Goal: Task Accomplishment & Management: Manage account settings

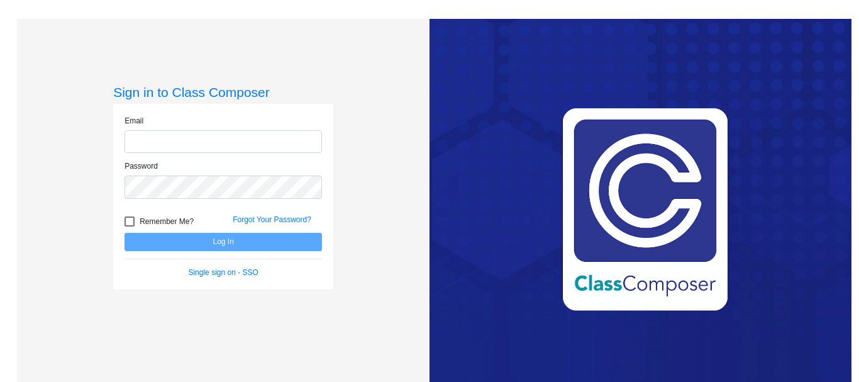
type input "[EMAIL_ADDRESS][DOMAIN_NAME]"
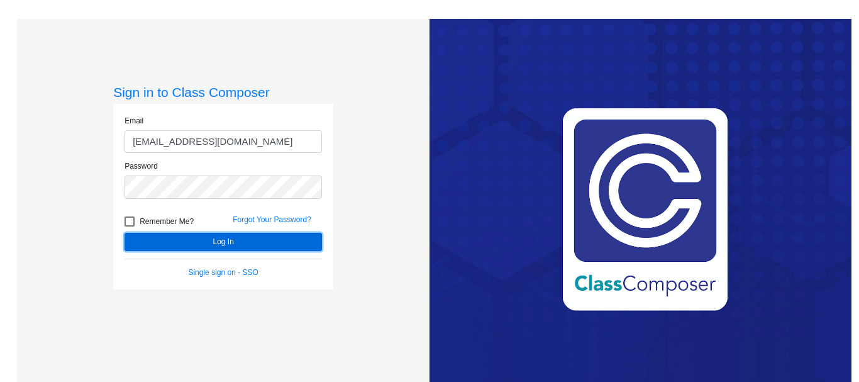
drag, startPoint x: 230, startPoint y: 244, endPoint x: 228, endPoint y: 255, distance: 11.5
click at [231, 250] on button "Log In" at bounding box center [224, 242] width 198 height 18
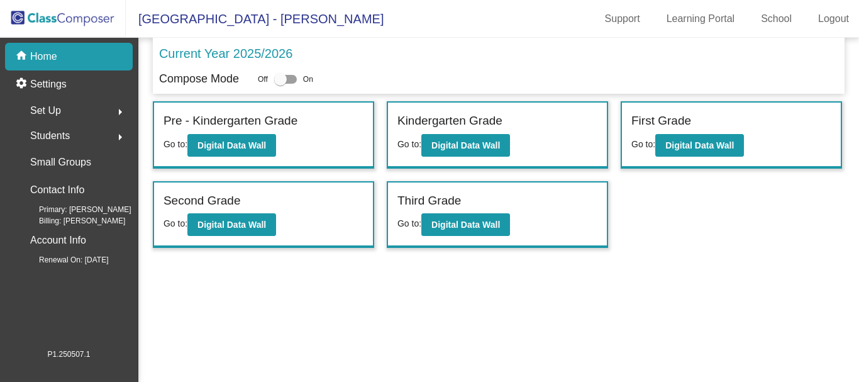
click at [81, 109] on div "Set Up arrow_right" at bounding box center [73, 110] width 120 height 25
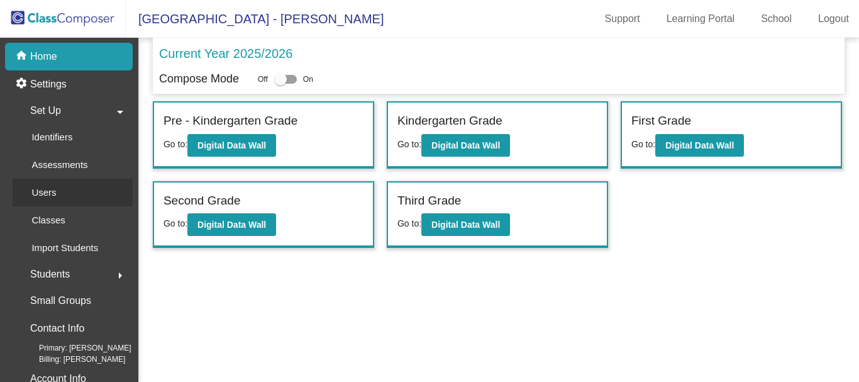
click at [75, 191] on link "Users" at bounding box center [73, 193] width 120 height 28
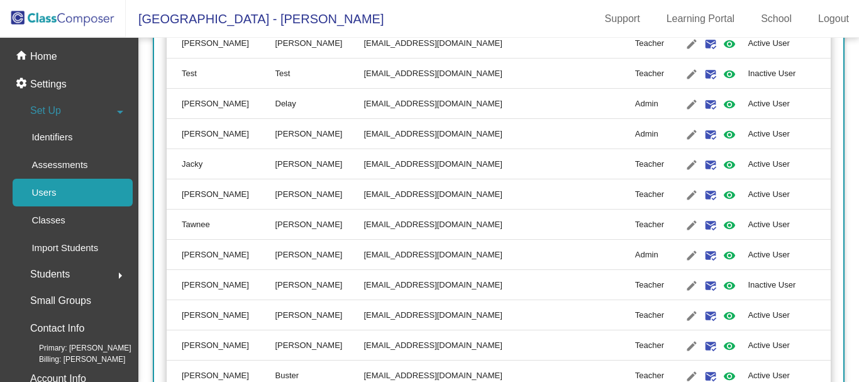
scroll to position [944, 0]
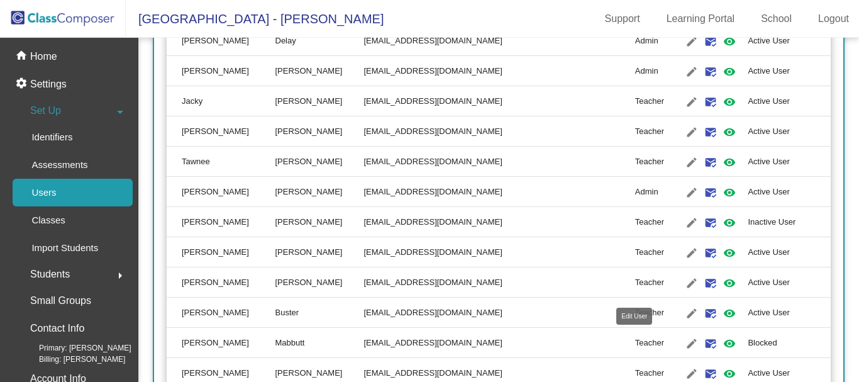
click at [684, 342] on mat-icon "edit" at bounding box center [691, 343] width 15 height 15
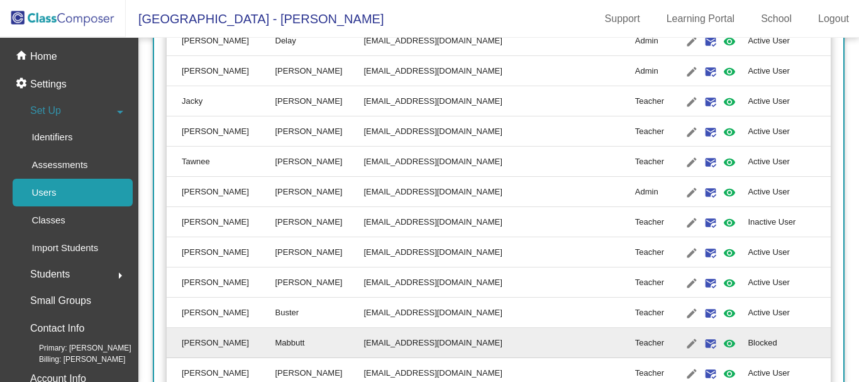
type input "[PERSON_NAME]"
type input "Mabbutt"
type input "[EMAIL_ADDRESS][DOMAIN_NAME]"
radio input "true"
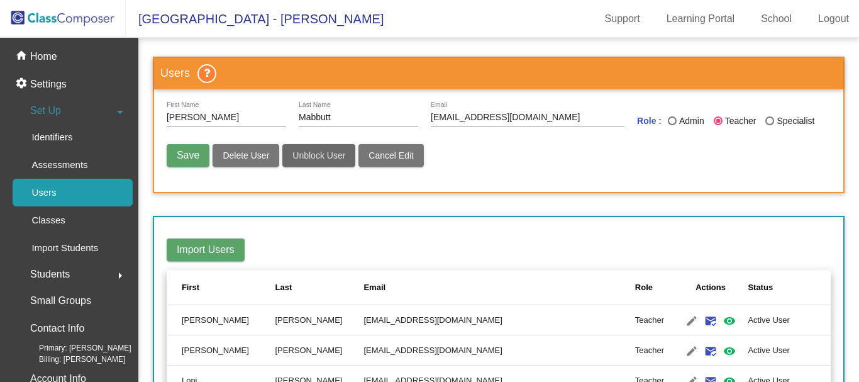
click at [333, 150] on span "Unblock User" at bounding box center [318, 155] width 53 height 10
radio input "false"
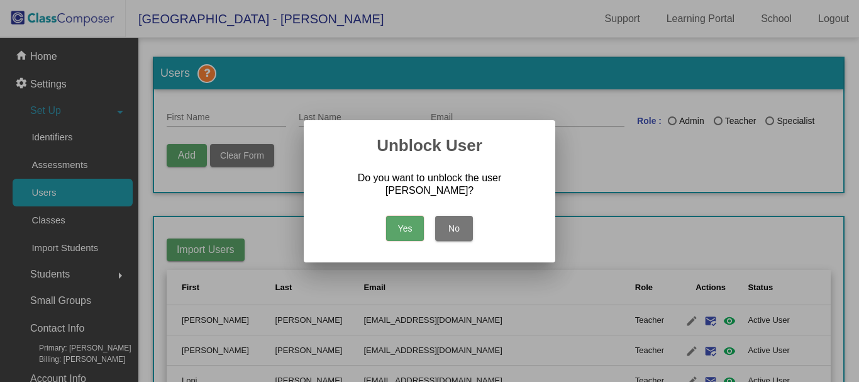
click at [393, 226] on button "Yes" at bounding box center [405, 228] width 38 height 25
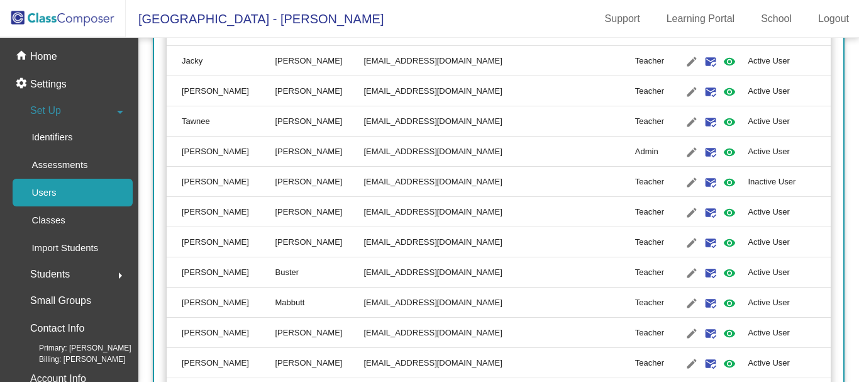
scroll to position [1006, 0]
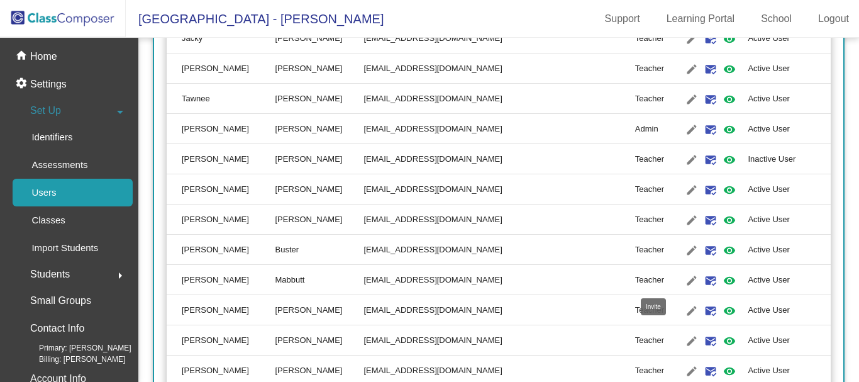
click at [703, 281] on mat-icon "mark_email_read" at bounding box center [710, 280] width 15 height 15
